Goal: Navigation & Orientation: Find specific page/section

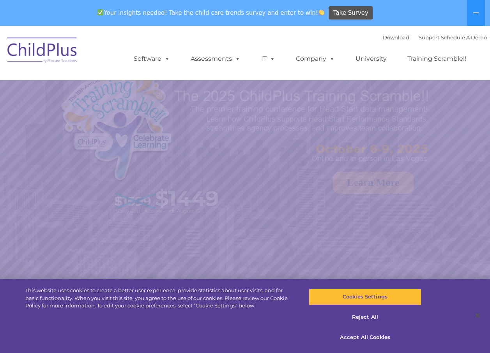
select select "MEDIUM"
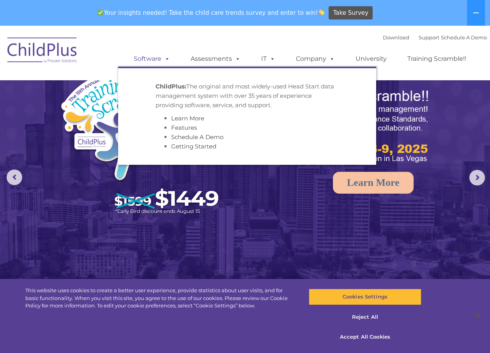
click at [155, 56] on link "Software" at bounding box center [152, 59] width 52 height 16
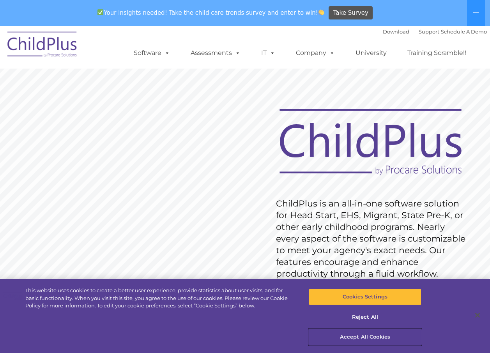
click at [366, 336] on button "Accept All Cookies" at bounding box center [365, 337] width 113 height 16
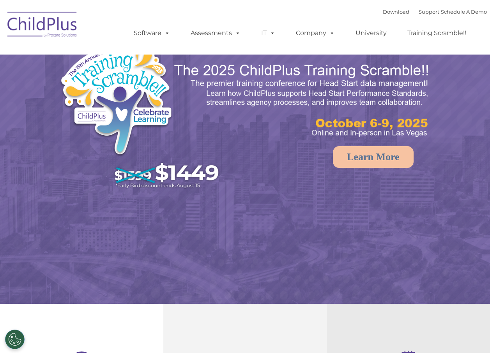
select select "MEDIUM"
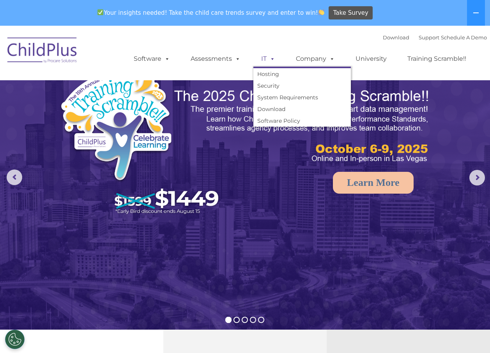
click at [269, 60] on span at bounding box center [271, 58] width 9 height 7
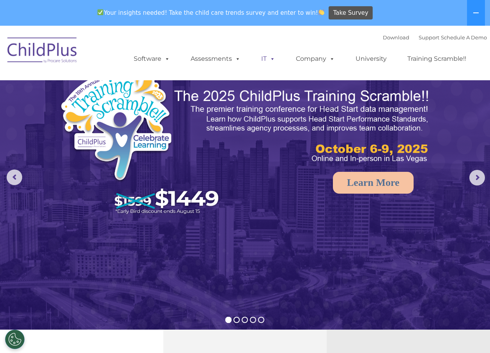
click at [269, 60] on span at bounding box center [271, 58] width 9 height 7
